Goal: Navigation & Orientation: Go to known website

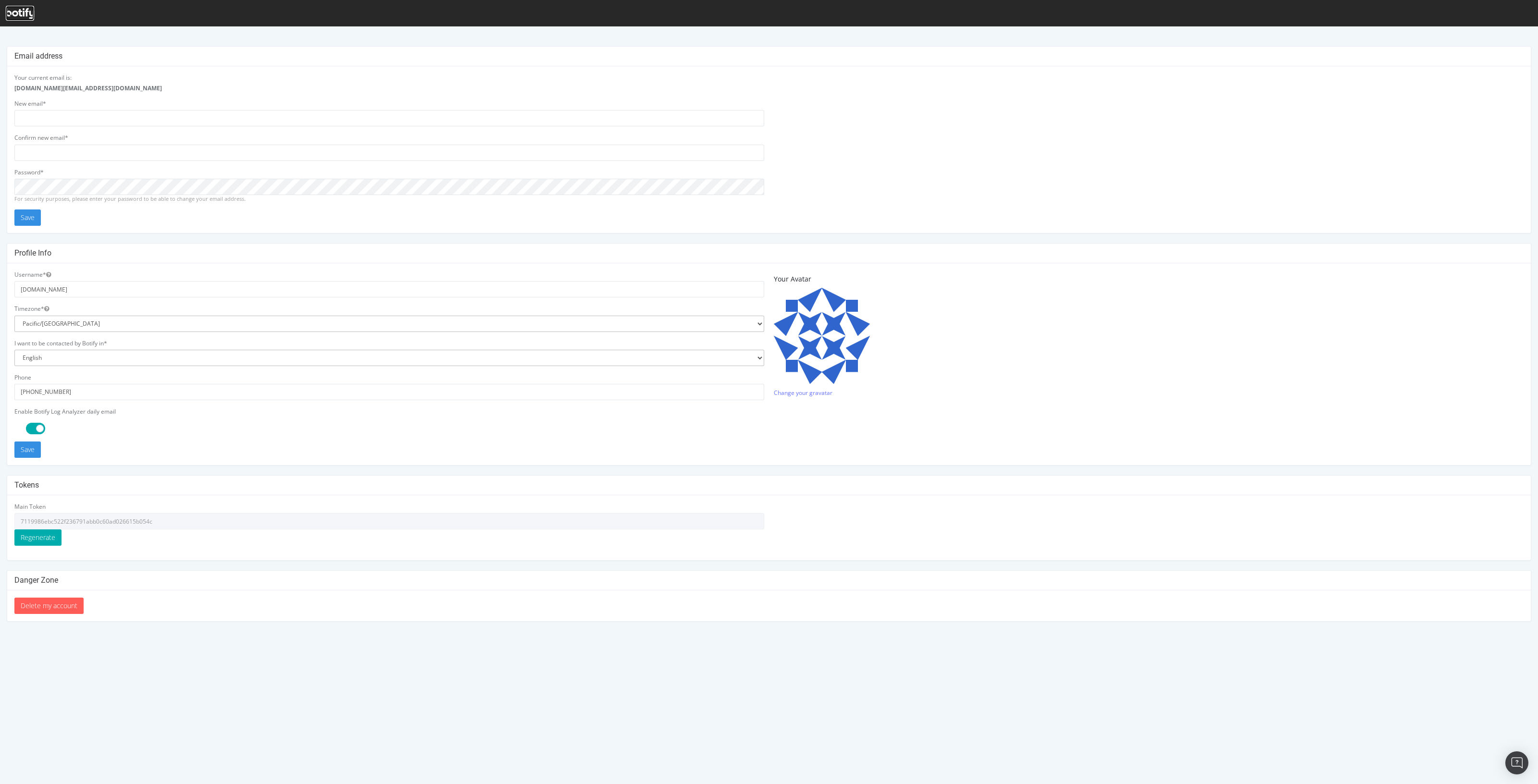
click at [28, 16] on icon at bounding box center [20, 13] width 29 height 10
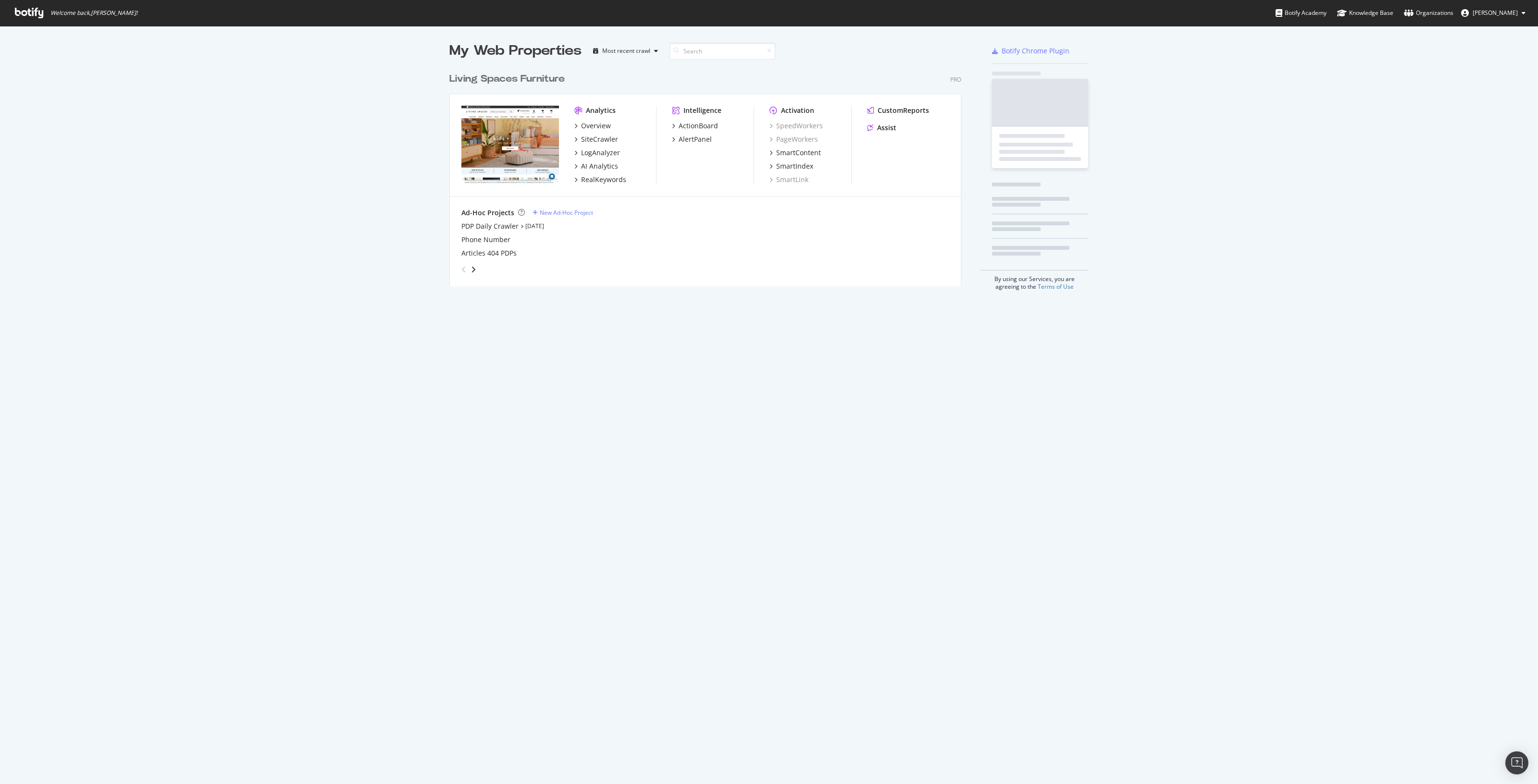
scroll to position [216, 510]
